Goal: Task Accomplishment & Management: Manage account settings

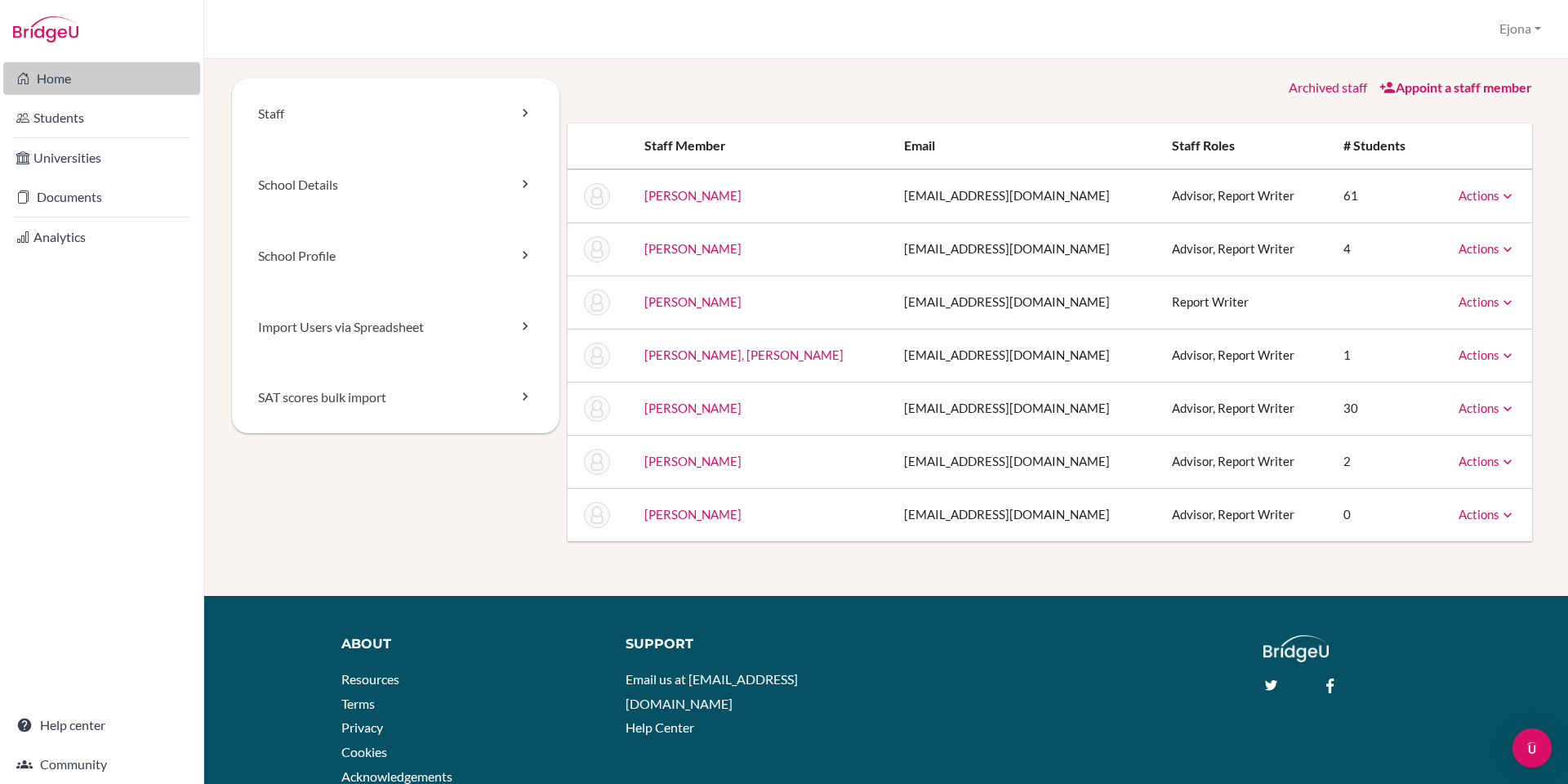
click at [74, 75] on link "Home" at bounding box center [101, 78] width 197 height 33
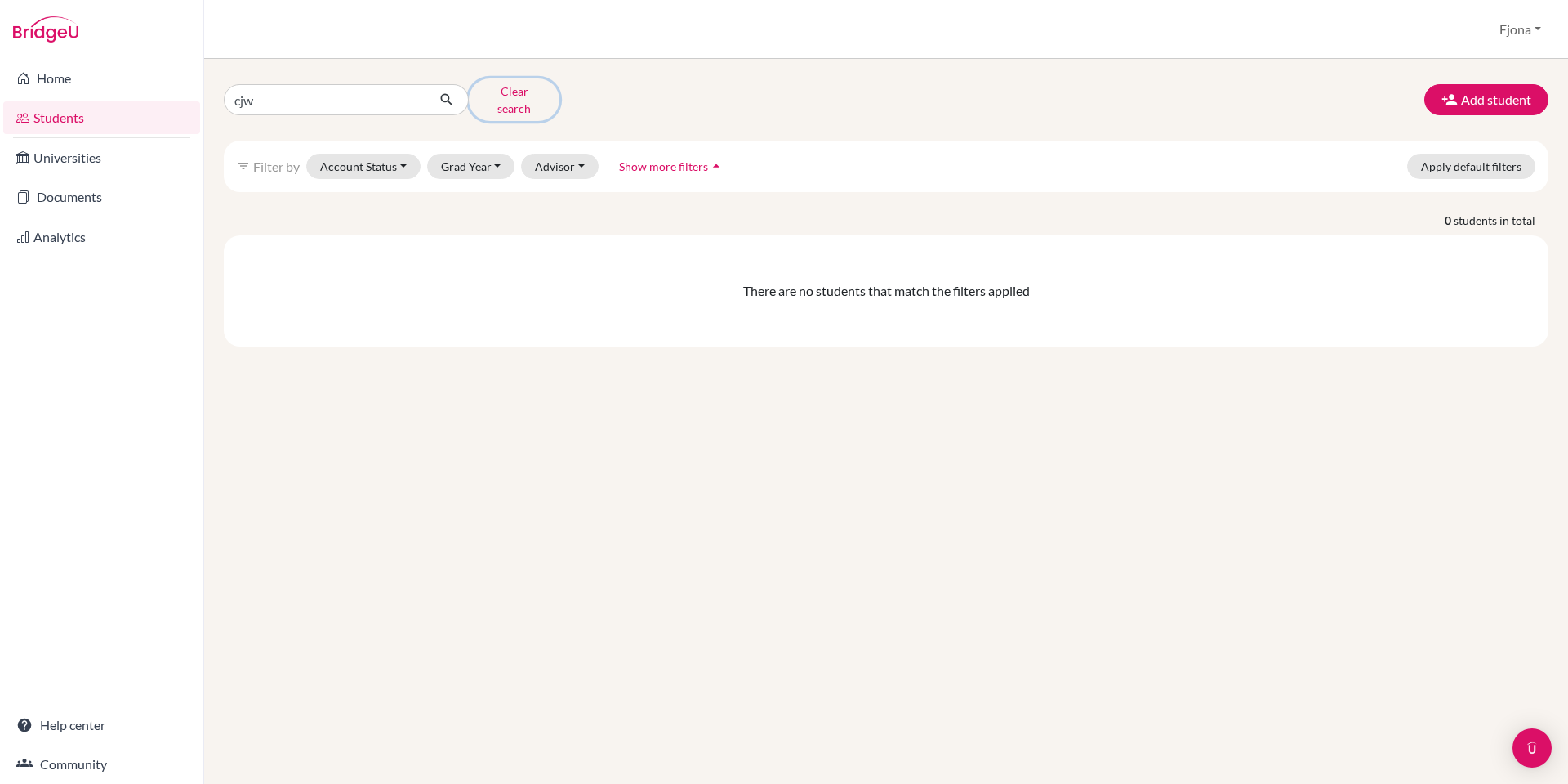
click at [516, 94] on button "Clear search" at bounding box center [514, 100] width 91 height 42
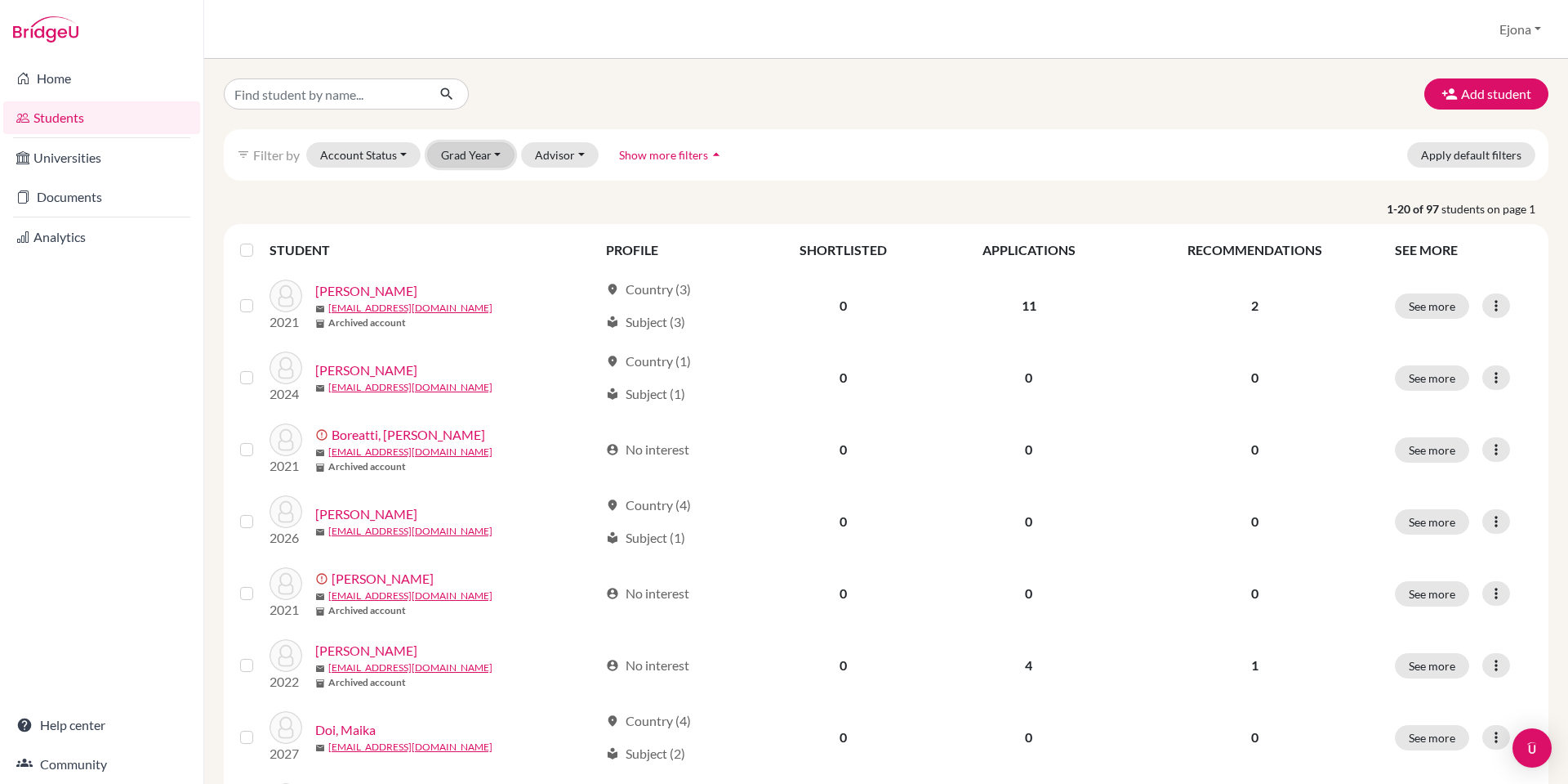
click at [478, 159] on button "Grad Year" at bounding box center [471, 154] width 88 height 25
click at [483, 243] on div "2026" at bounding box center [476, 241] width 57 height 20
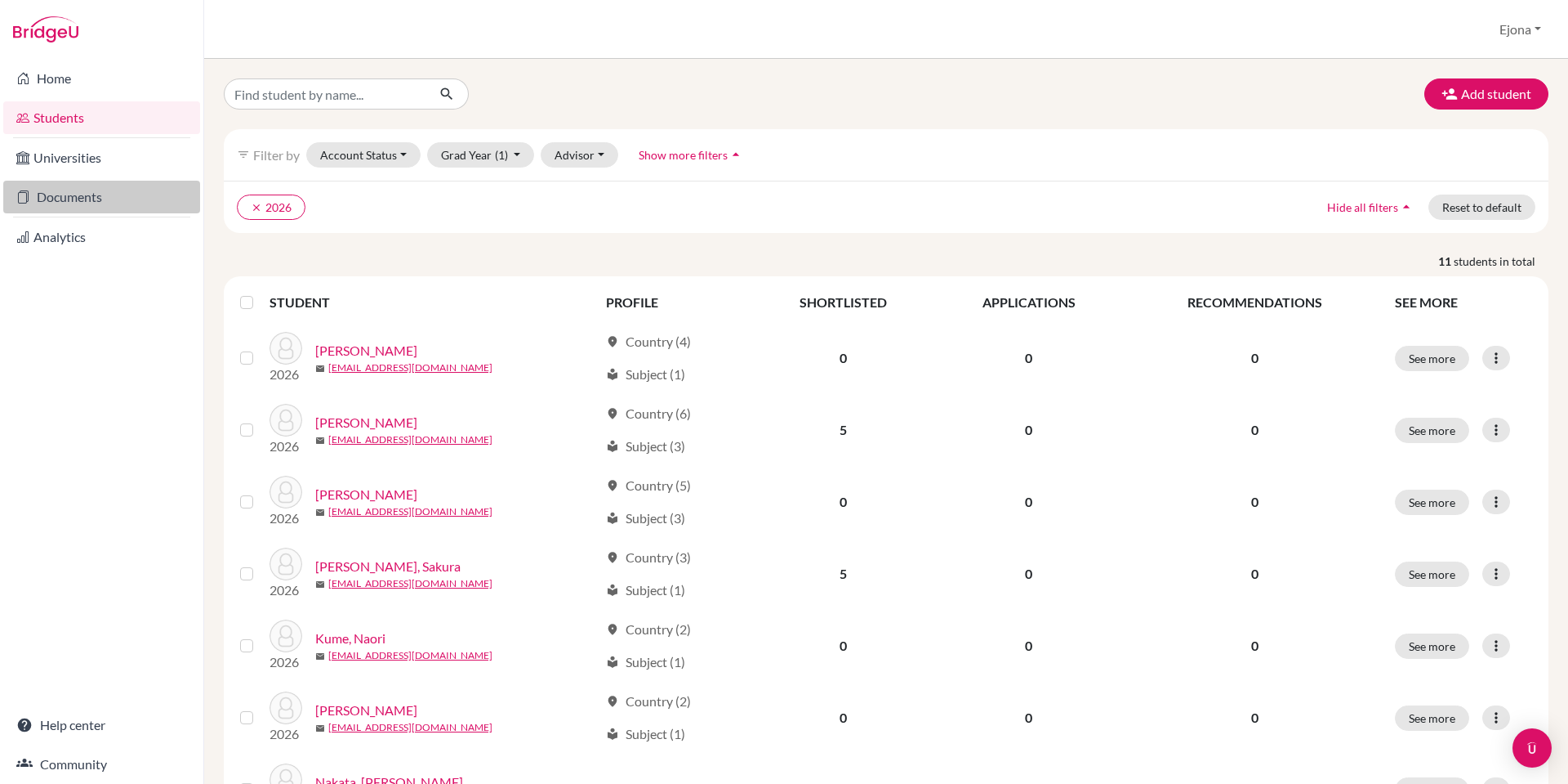
click at [69, 200] on link "Documents" at bounding box center [101, 196] width 197 height 33
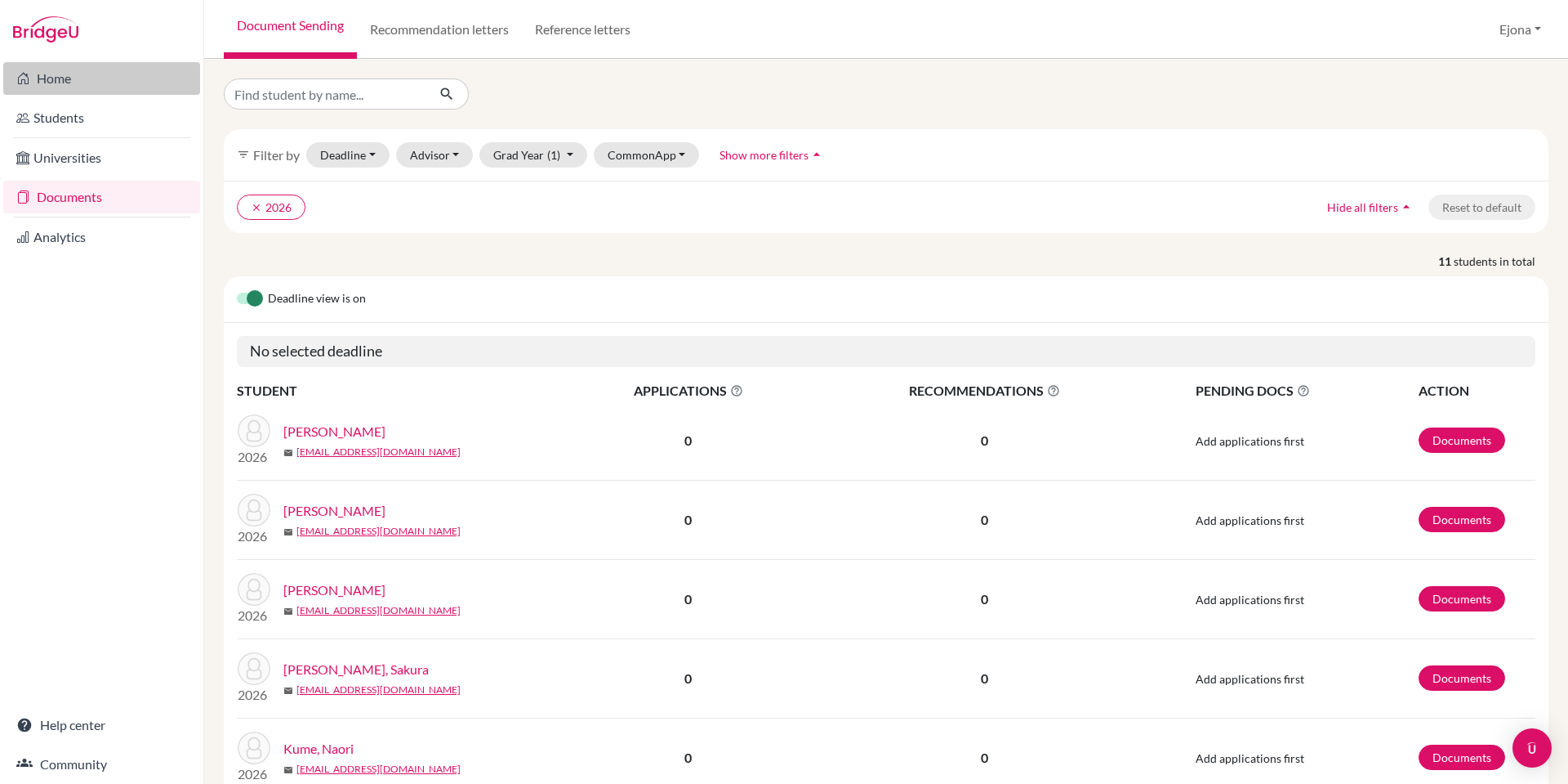
click at [75, 77] on link "Home" at bounding box center [101, 78] width 197 height 33
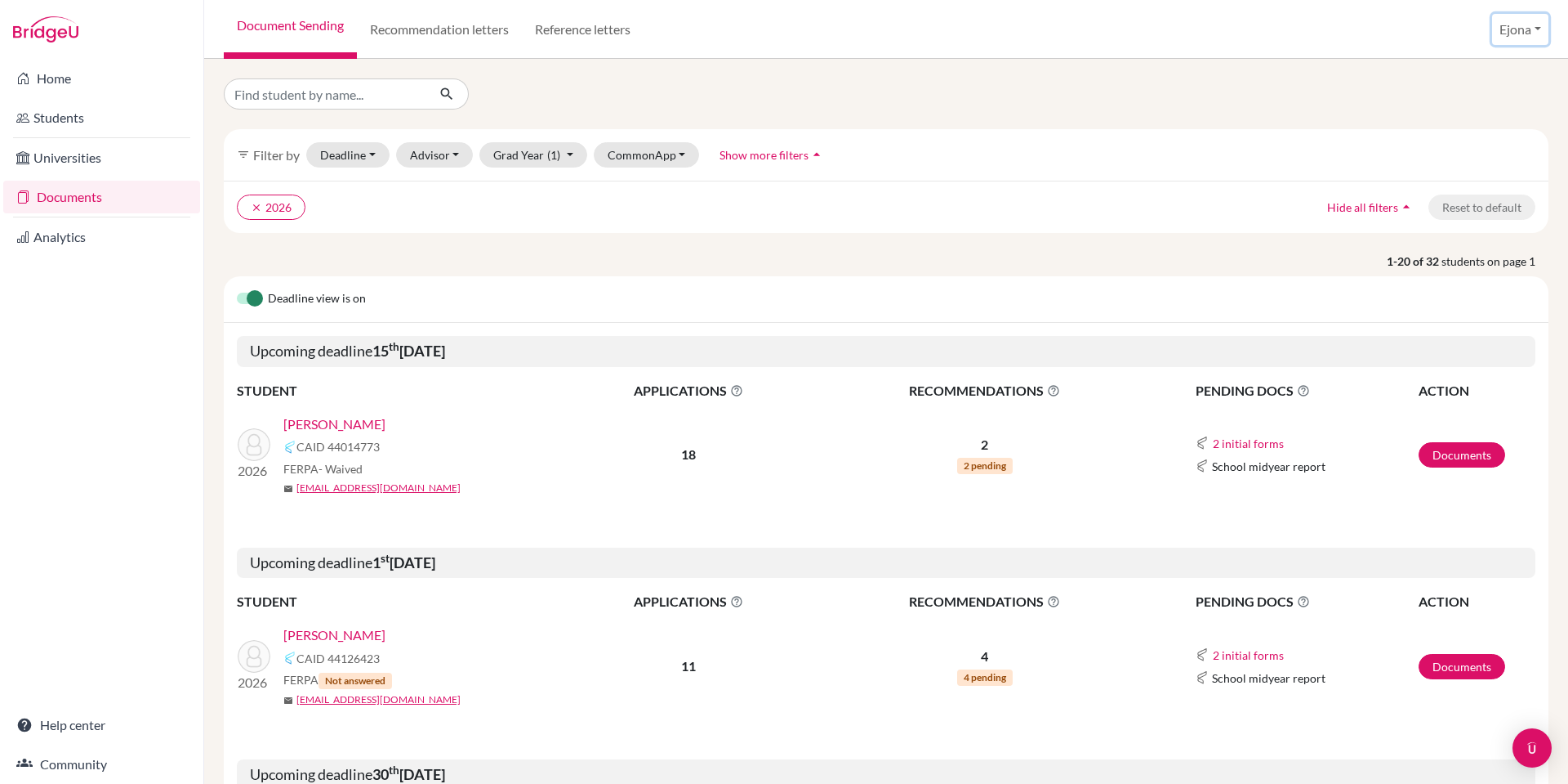
click at [1518, 33] on button "Ejona" at bounding box center [1521, 29] width 56 height 31
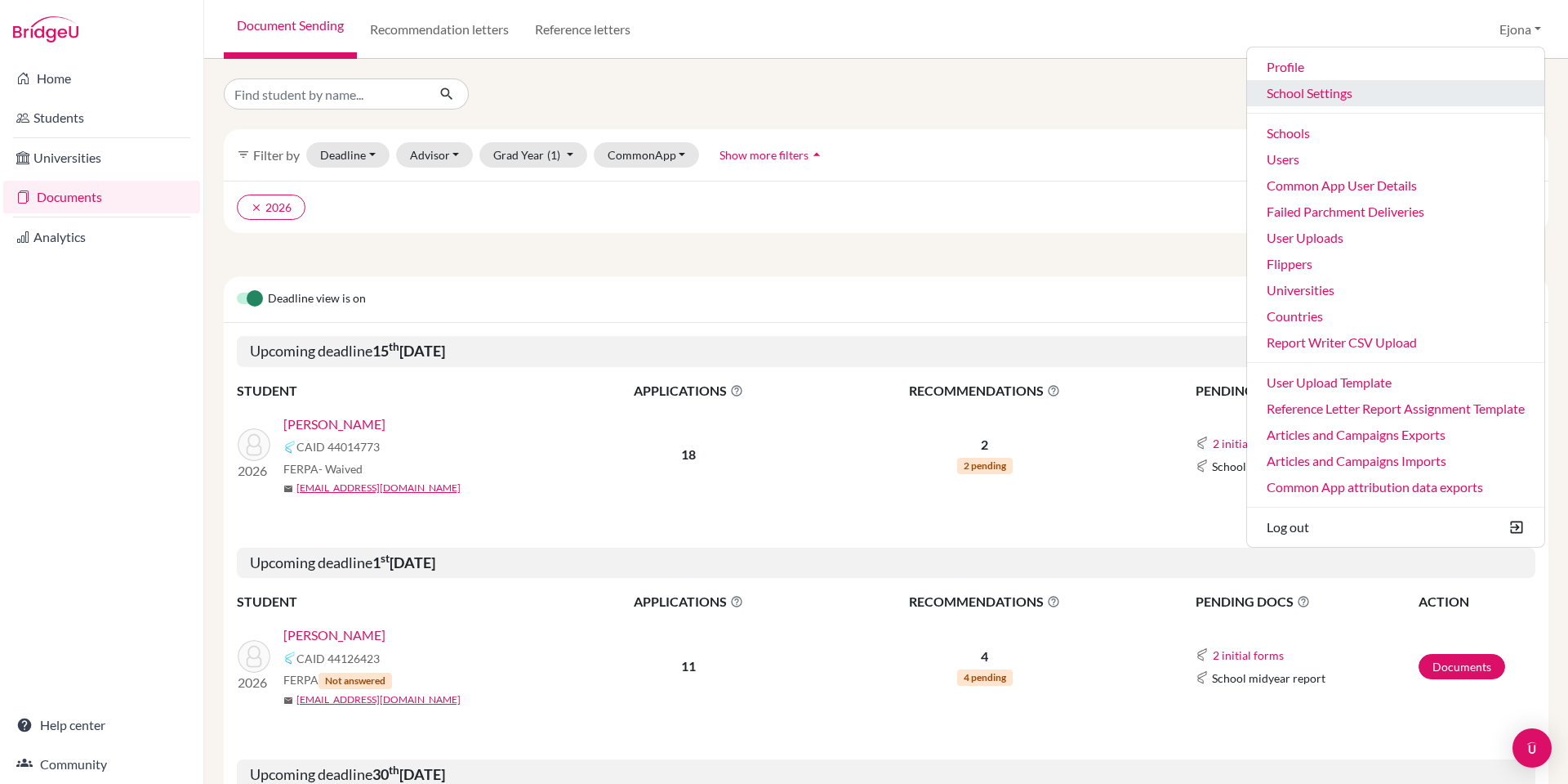
click at [1317, 87] on link "School Settings" at bounding box center [1395, 93] width 297 height 26
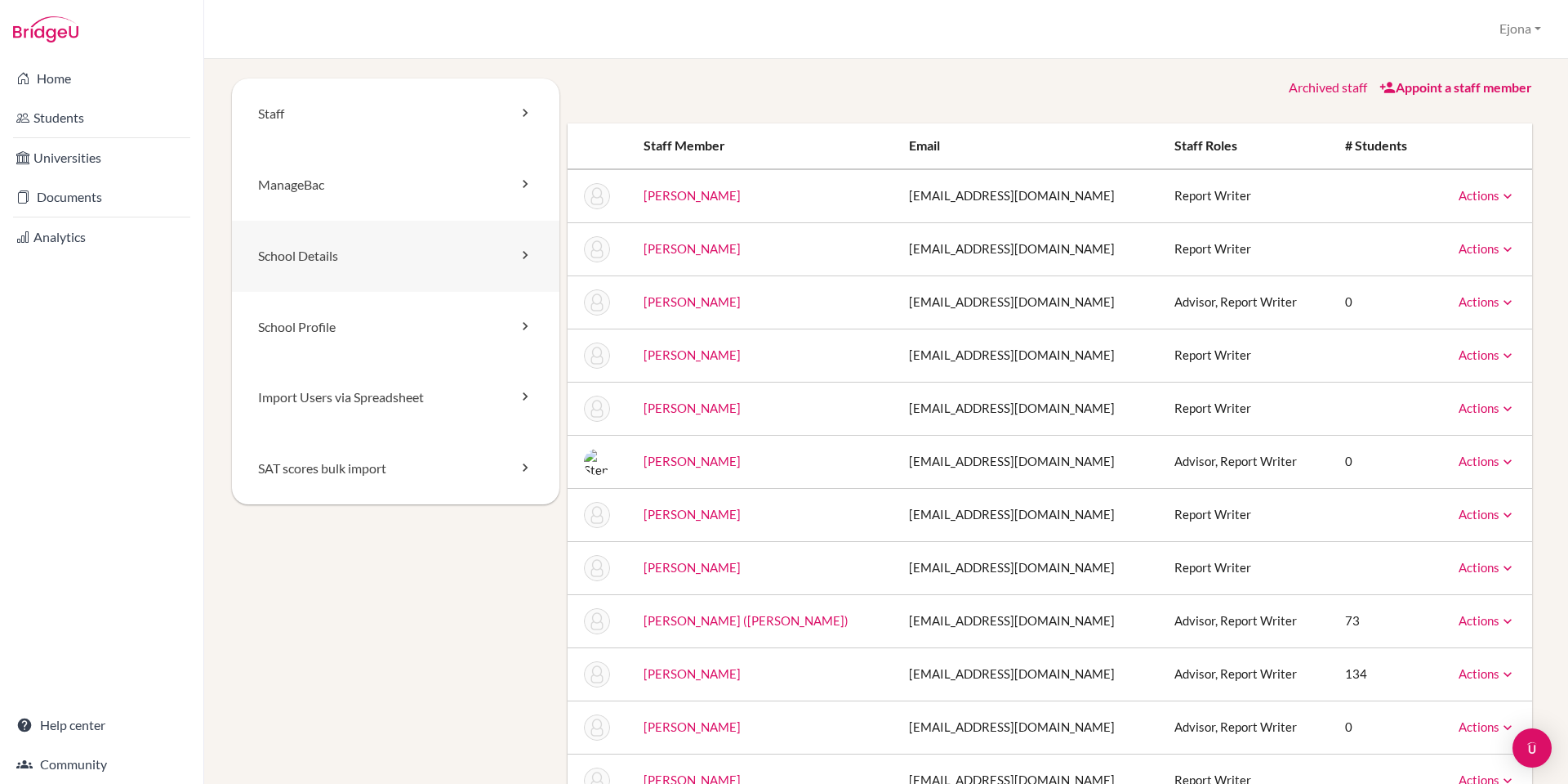
click at [444, 254] on link "School Details" at bounding box center [395, 256] width 327 height 71
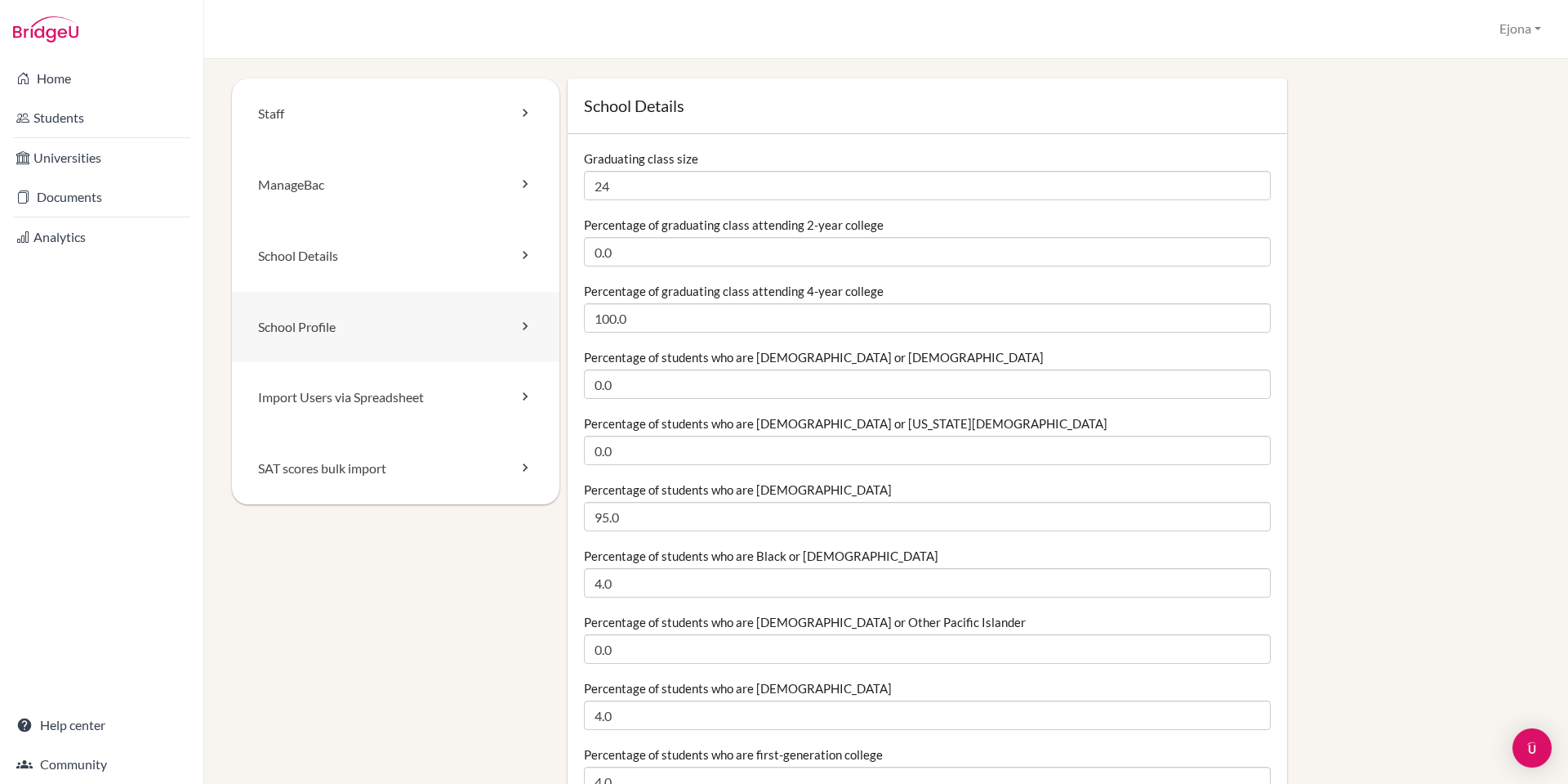
click at [446, 312] on link "School Profile" at bounding box center [395, 328] width 327 height 71
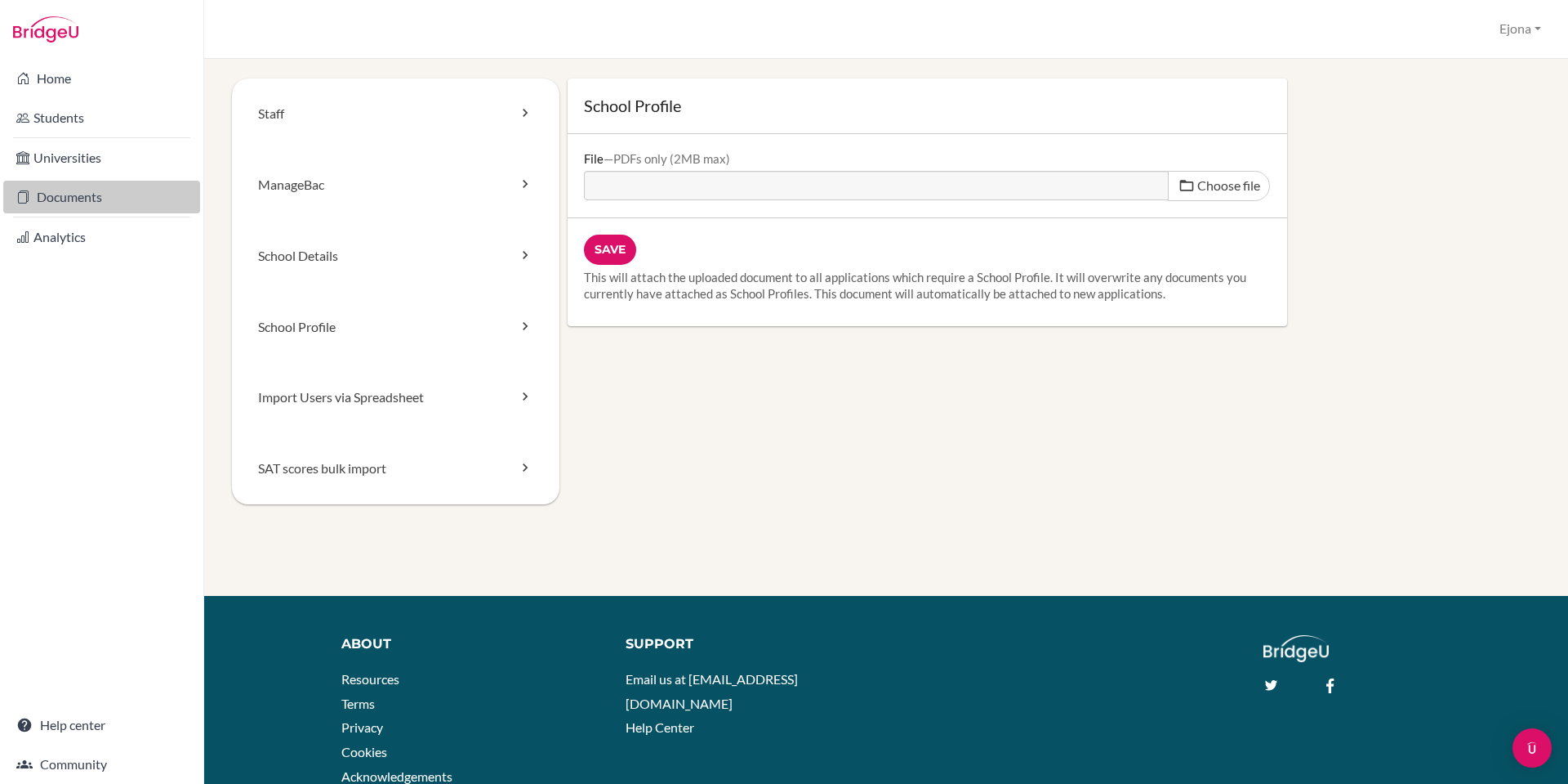
click at [65, 191] on link "Documents" at bounding box center [101, 196] width 197 height 33
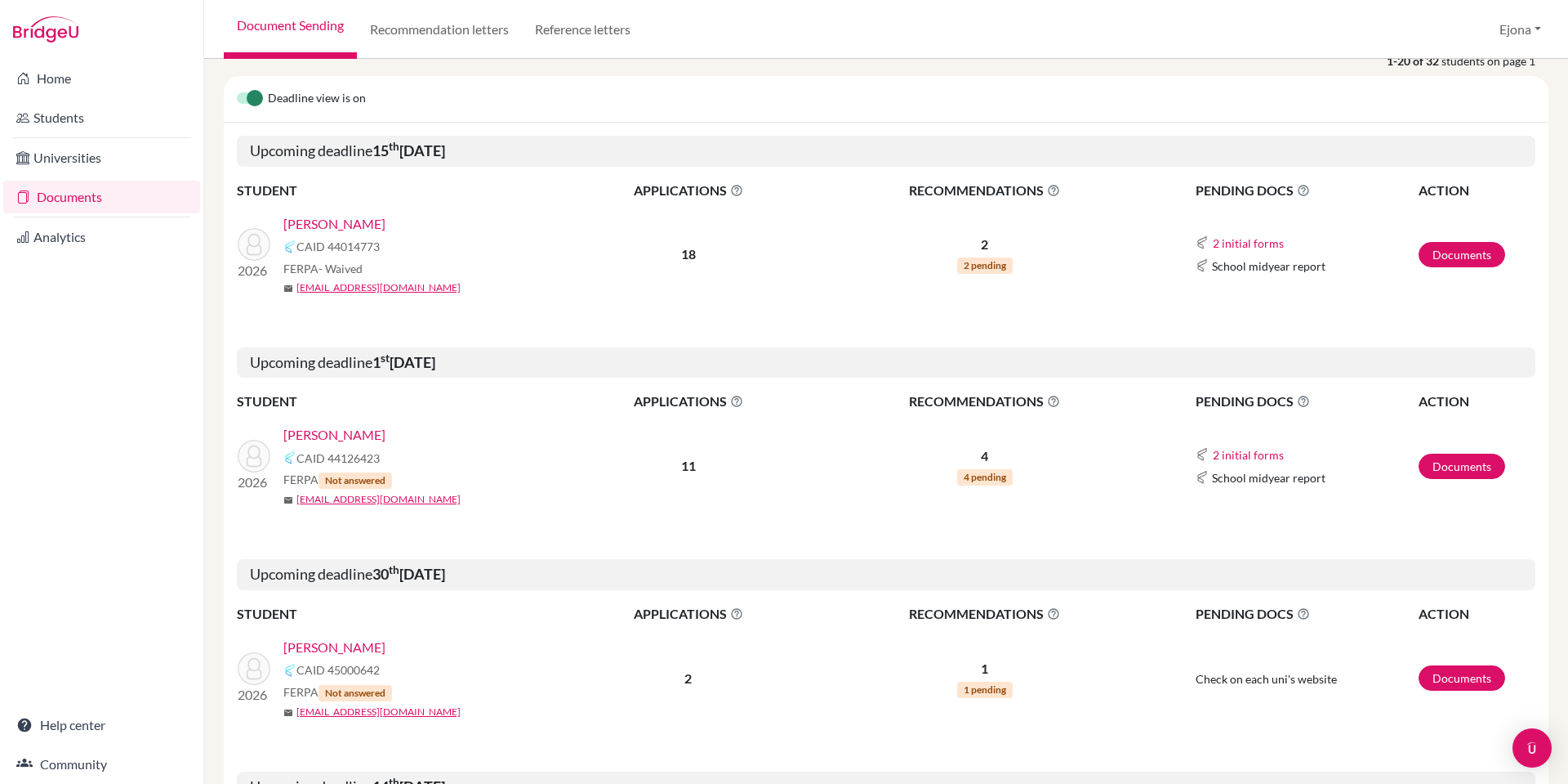
scroll to position [146, 0]
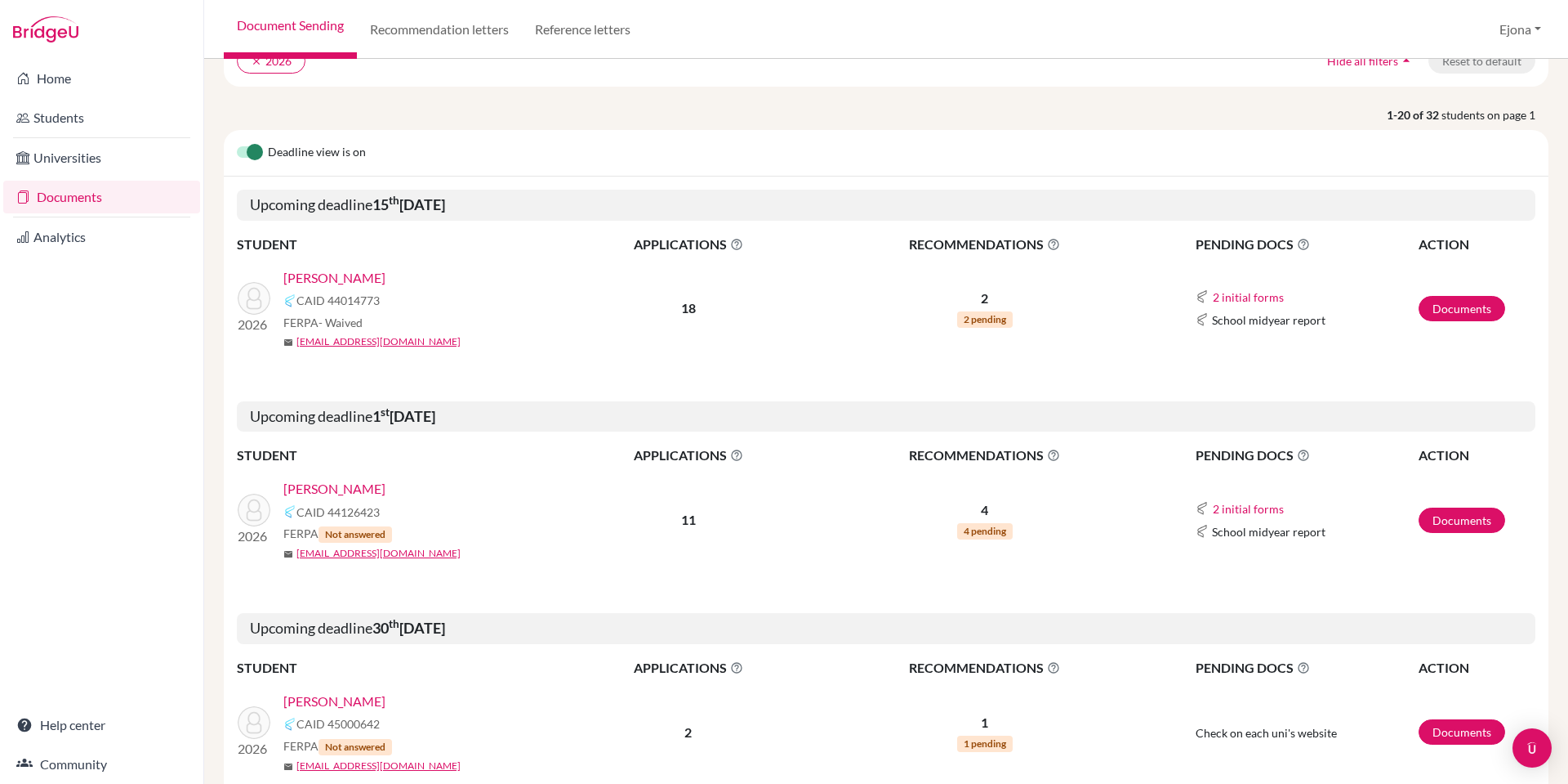
click at [344, 276] on link "[PERSON_NAME]" at bounding box center [334, 278] width 102 height 20
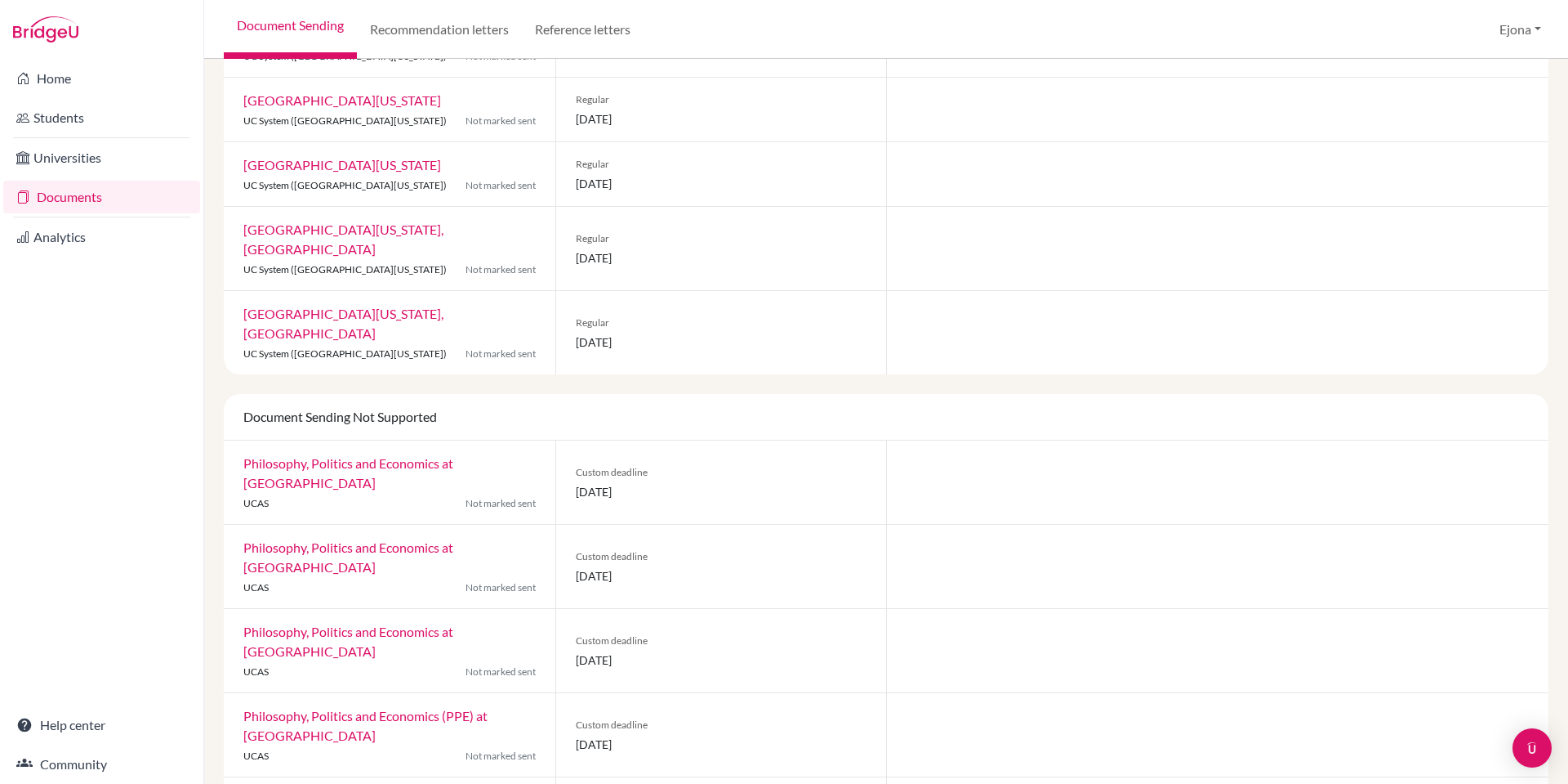
scroll to position [911, 0]
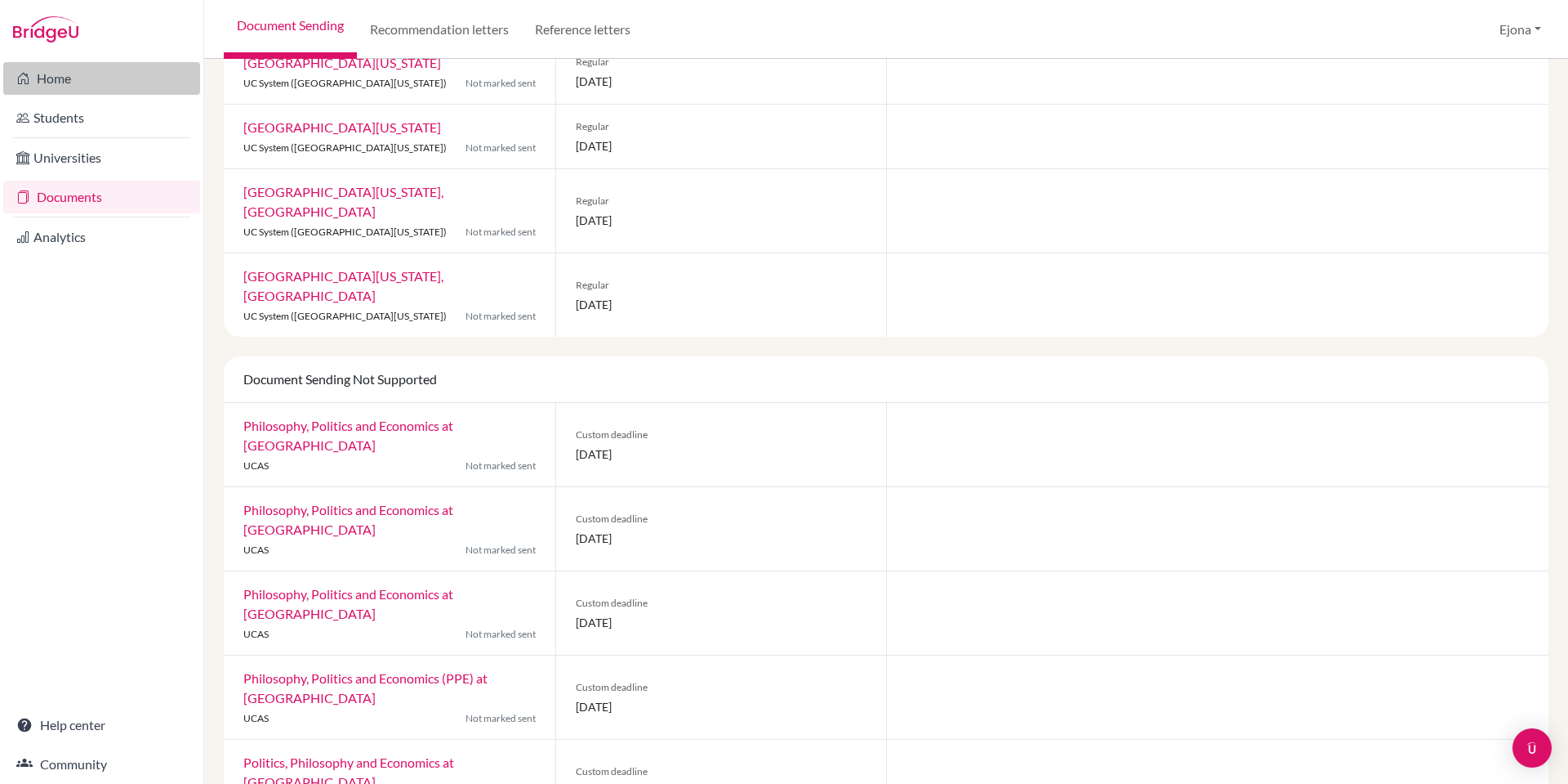
click at [107, 75] on link "Home" at bounding box center [101, 78] width 197 height 33
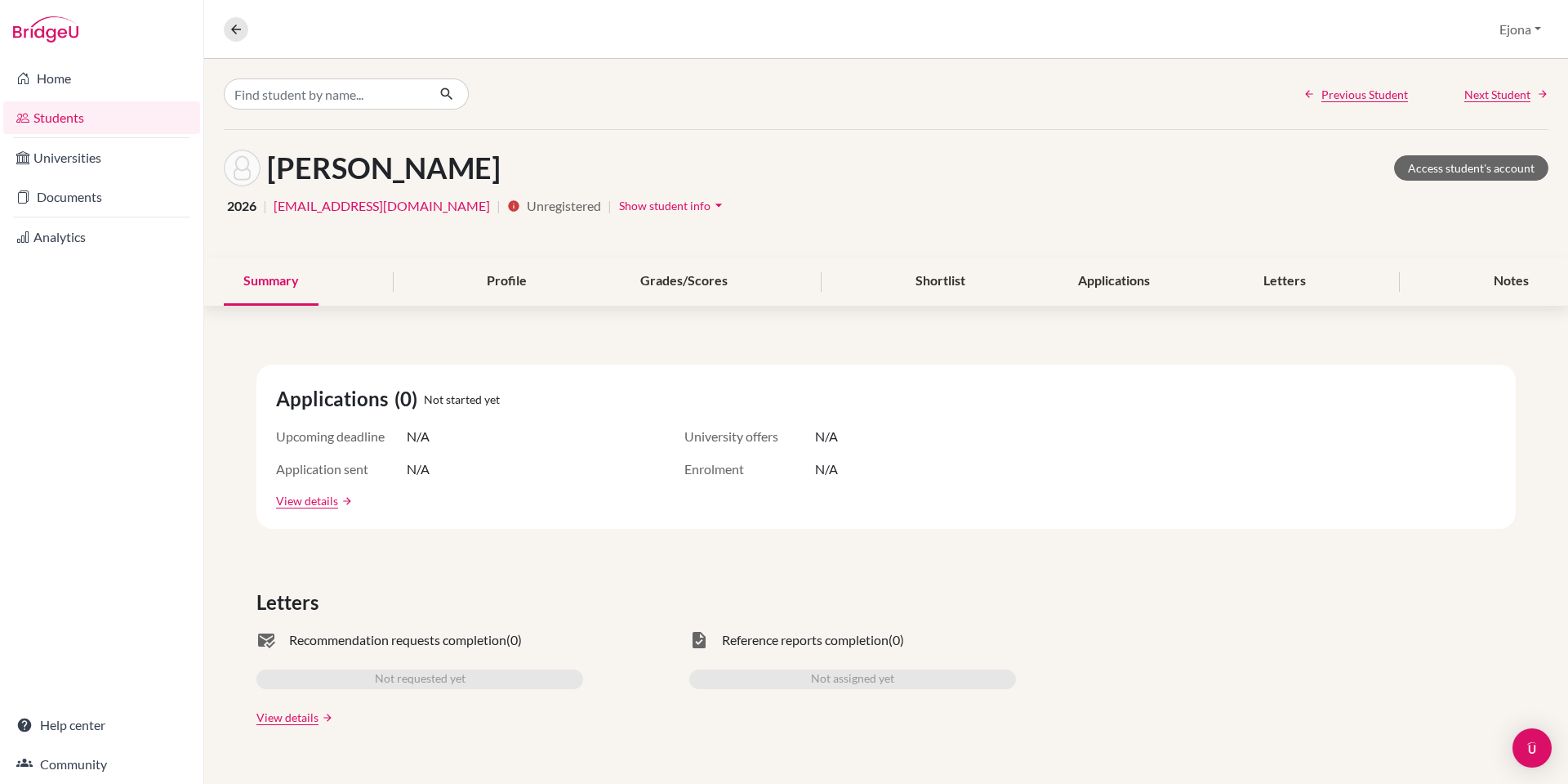
click at [627, 208] on span "Show student info" at bounding box center [665, 206] width 92 height 14
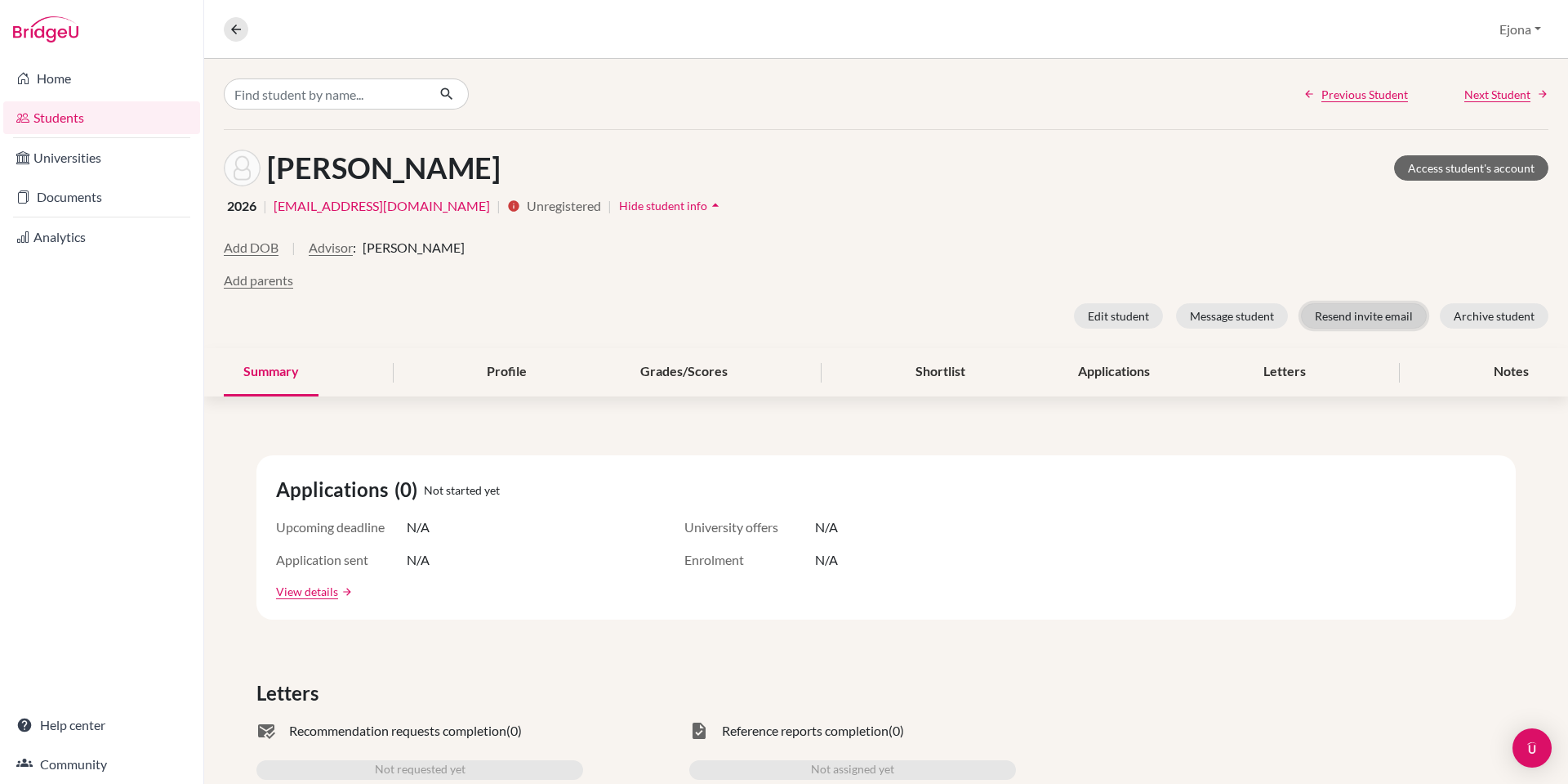
click at [1382, 311] on button "Resend invite email" at bounding box center [1364, 315] width 126 height 25
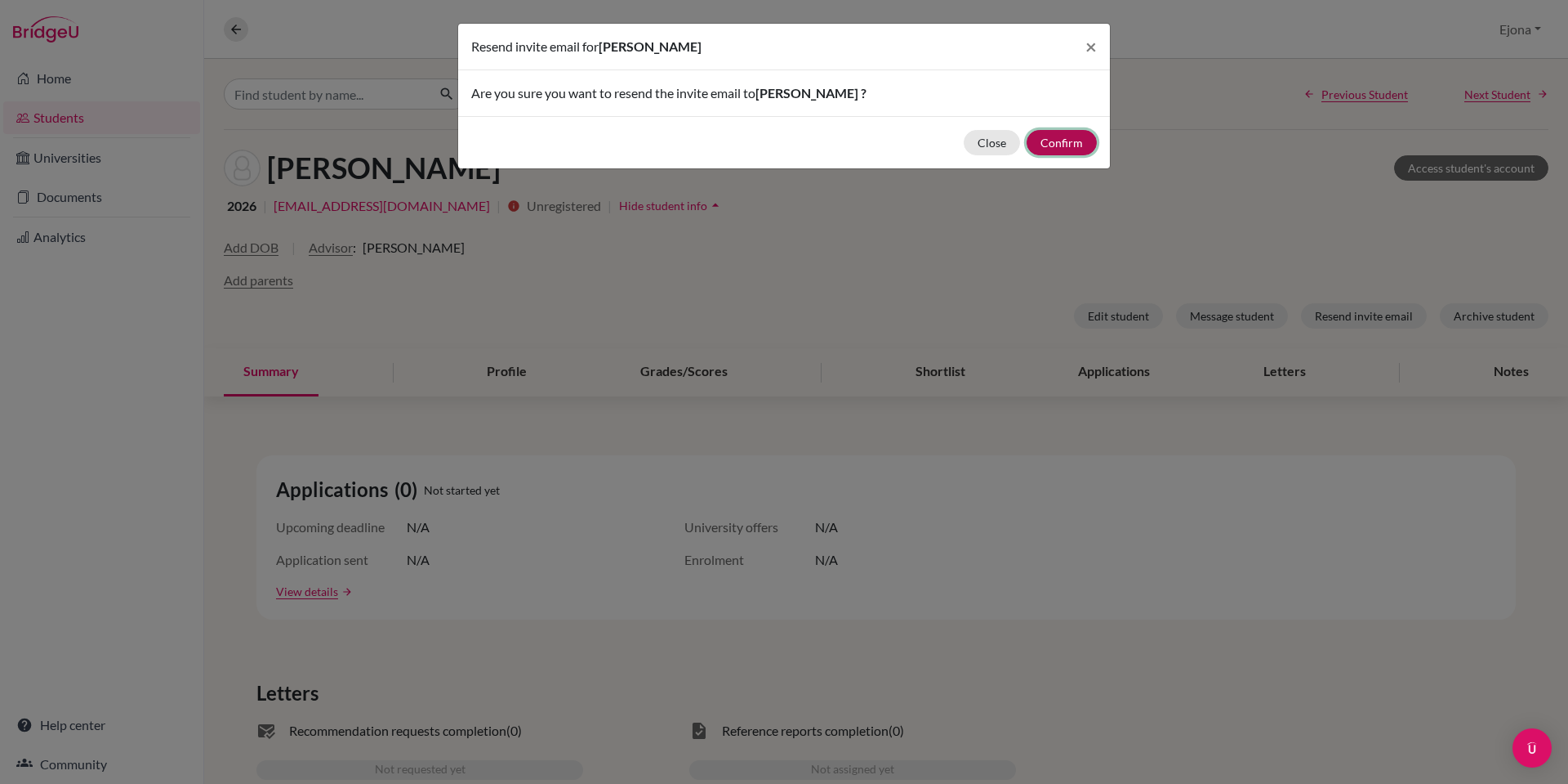
click at [1073, 136] on button "Confirm" at bounding box center [1061, 142] width 70 height 25
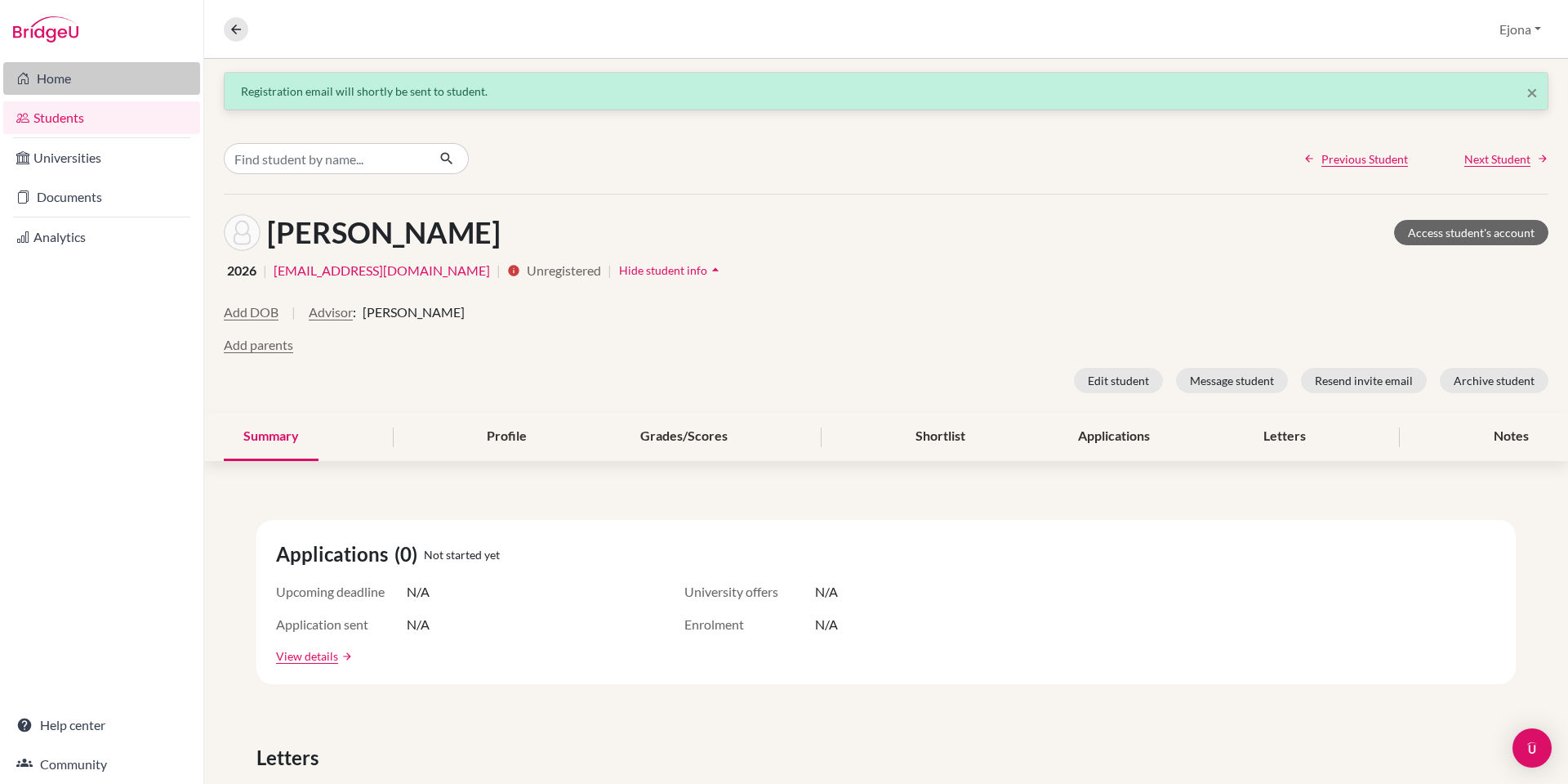
click at [163, 79] on link "Home" at bounding box center [101, 78] width 197 height 33
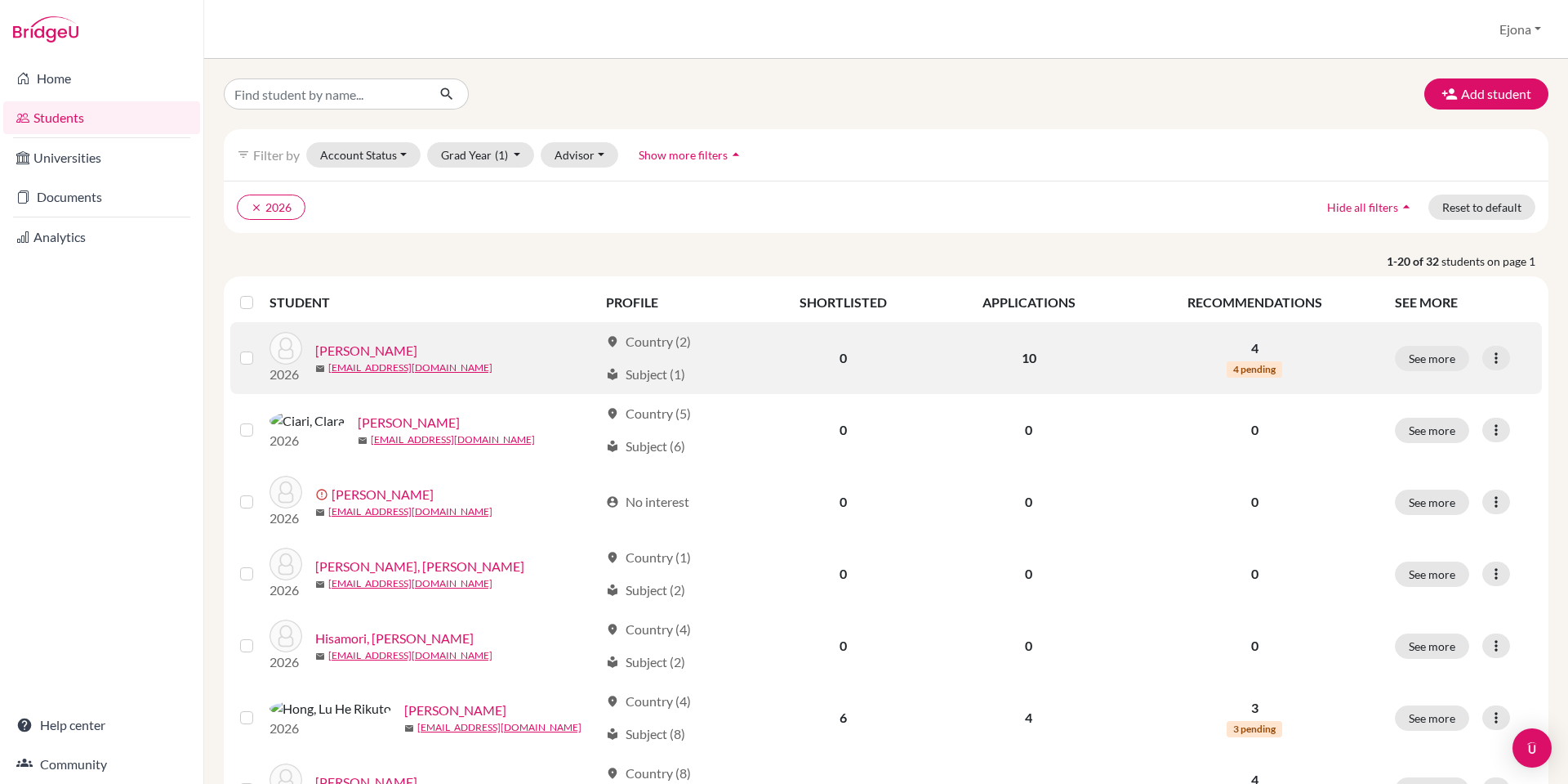
click at [371, 346] on link "[PERSON_NAME]" at bounding box center [366, 350] width 102 height 20
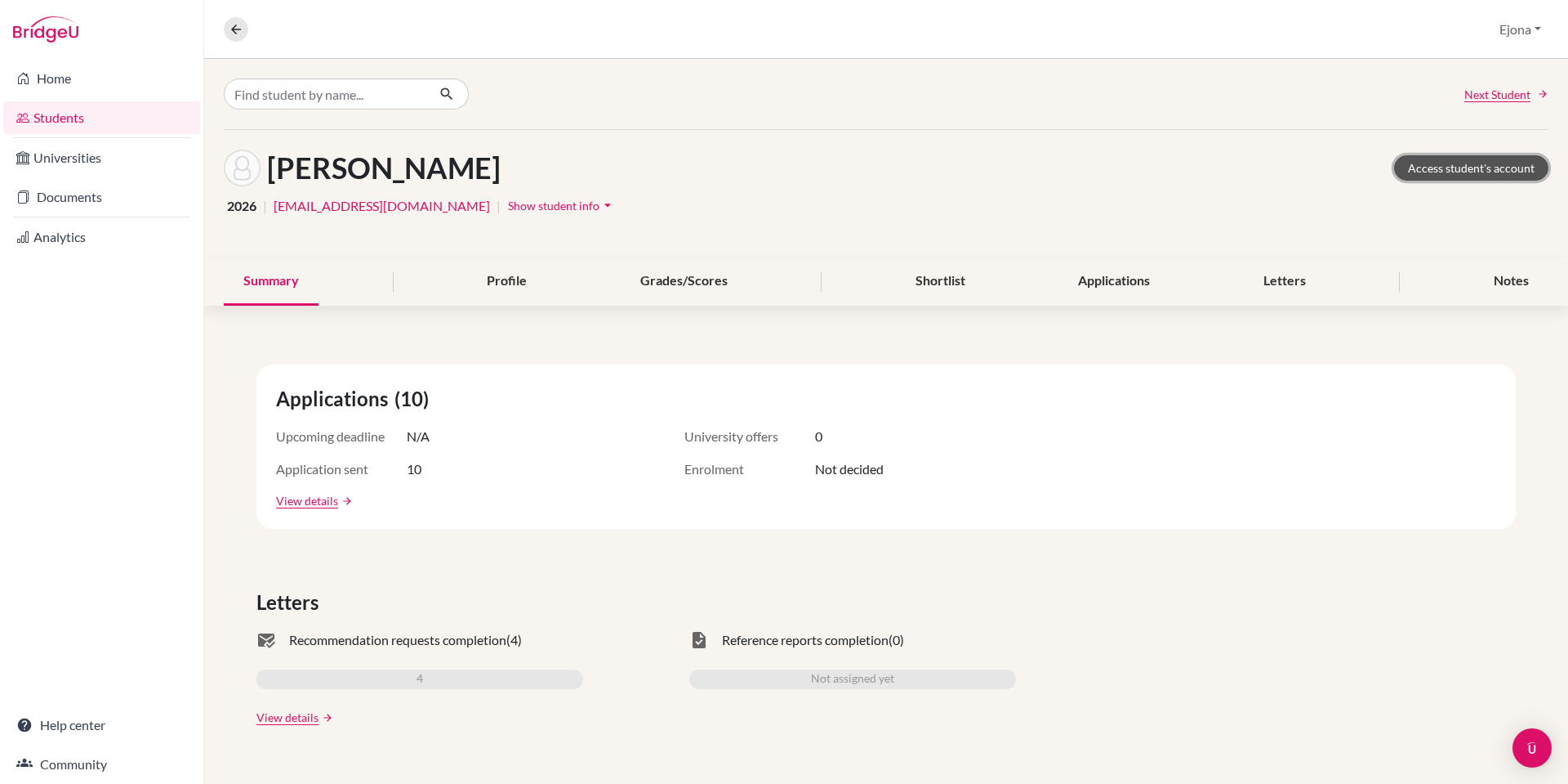
click at [1501, 166] on link "Access student's account" at bounding box center [1471, 167] width 155 height 25
